Goal: Task Accomplishment & Management: Use online tool/utility

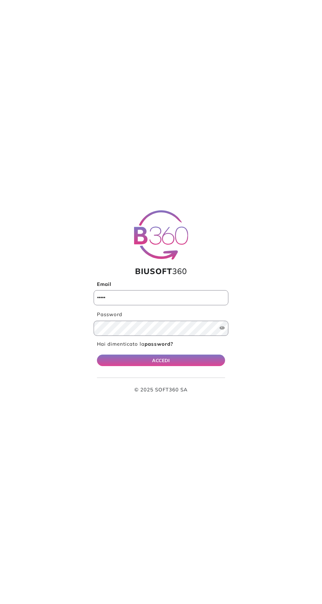
click at [110, 302] on input "Email" at bounding box center [161, 297] width 135 height 15
type input "**********"
click at [97, 355] on button "ACCEDI" at bounding box center [161, 361] width 128 height 12
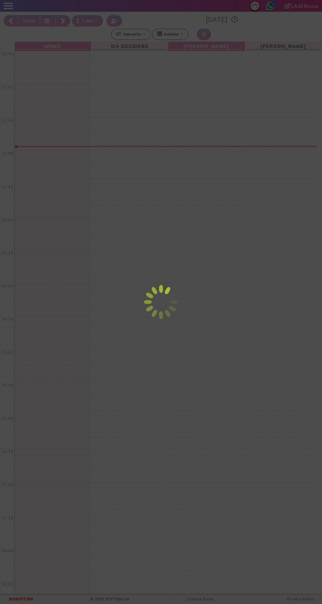
select select "*"
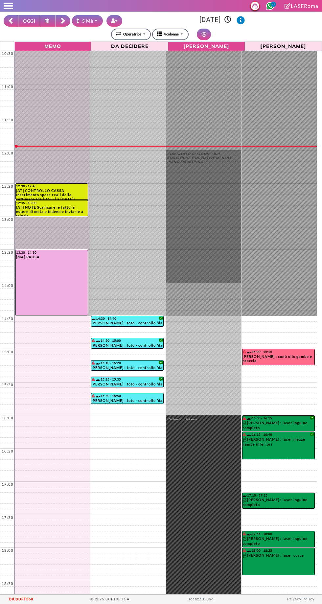
scroll to position [86, 0]
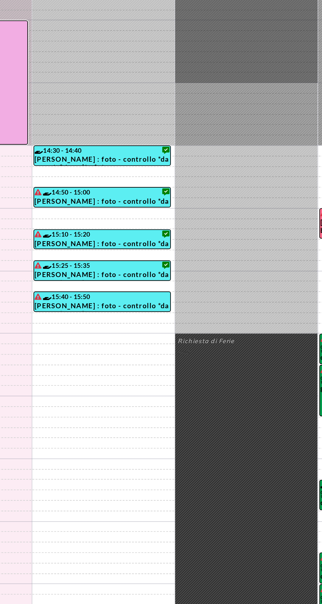
select select "*"
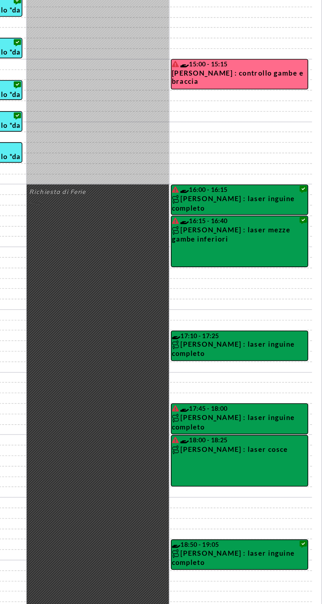
scroll to position [0, 0]
